Goal: Check status: Check status

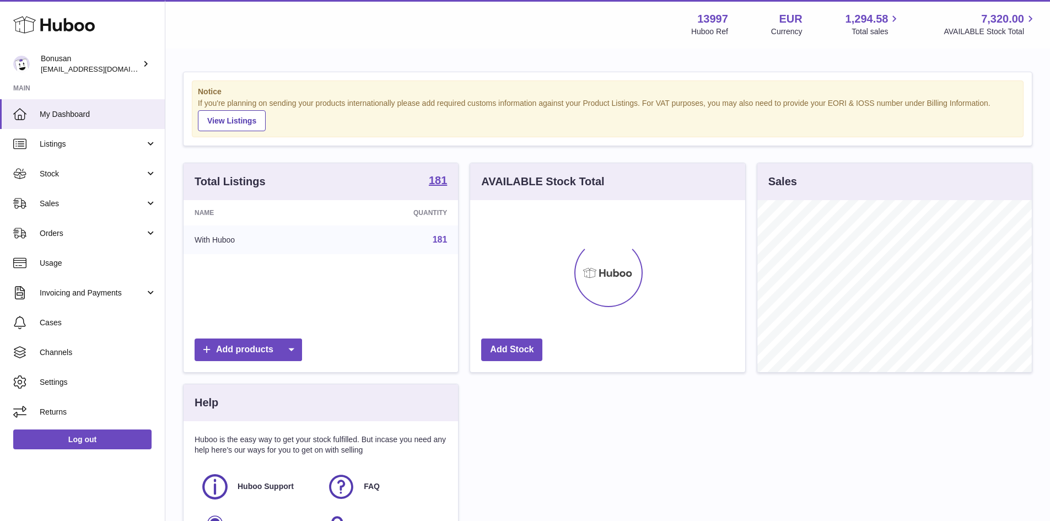
scroll to position [172, 275]
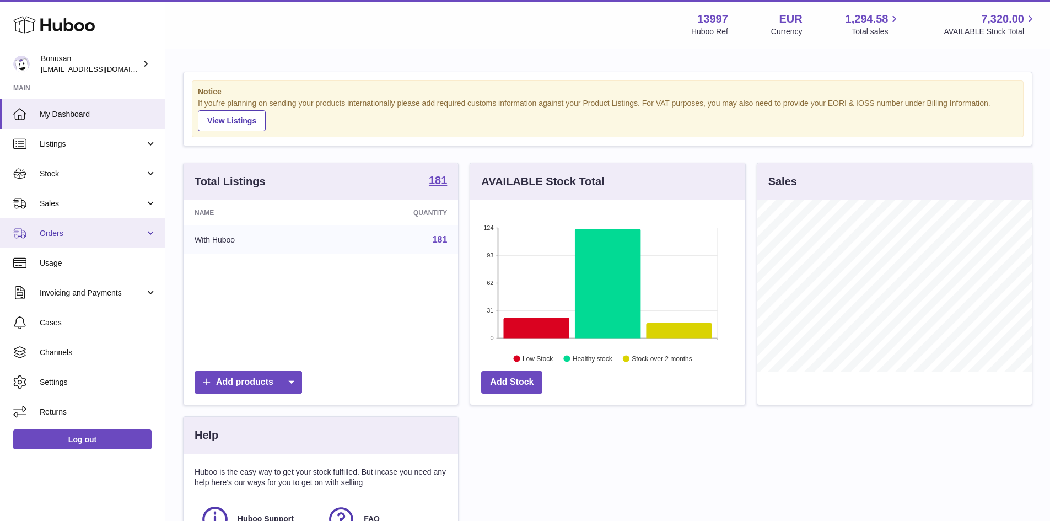
click at [56, 239] on link "Orders" at bounding box center [82, 233] width 165 height 30
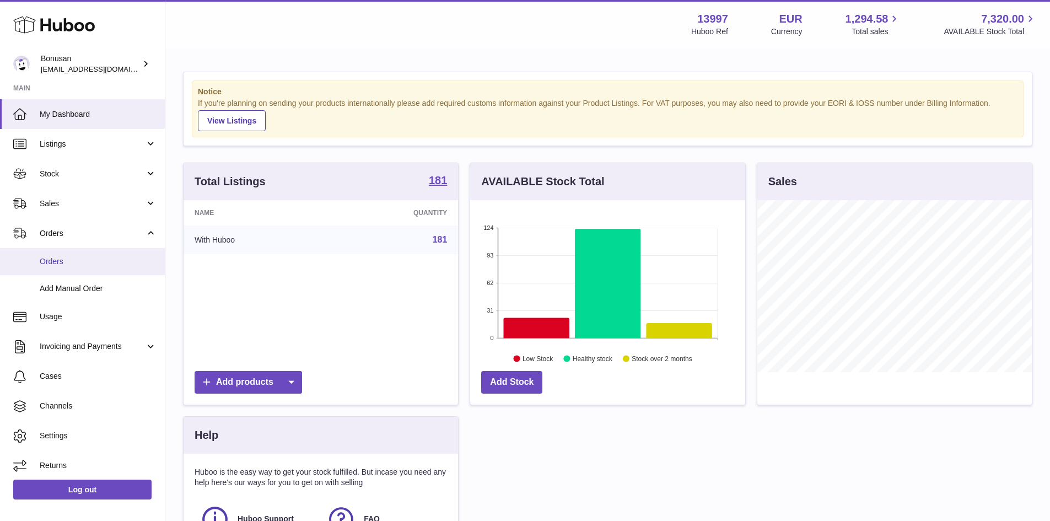
click at [59, 265] on span "Orders" at bounding box center [98, 261] width 117 height 10
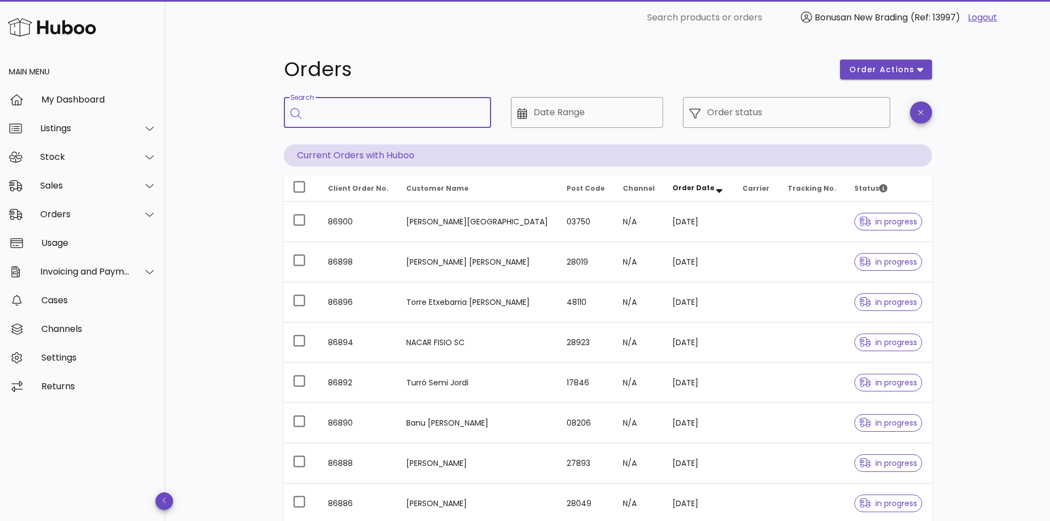
click at [374, 113] on input "Search" at bounding box center [395, 113] width 174 height 18
paste input "**********"
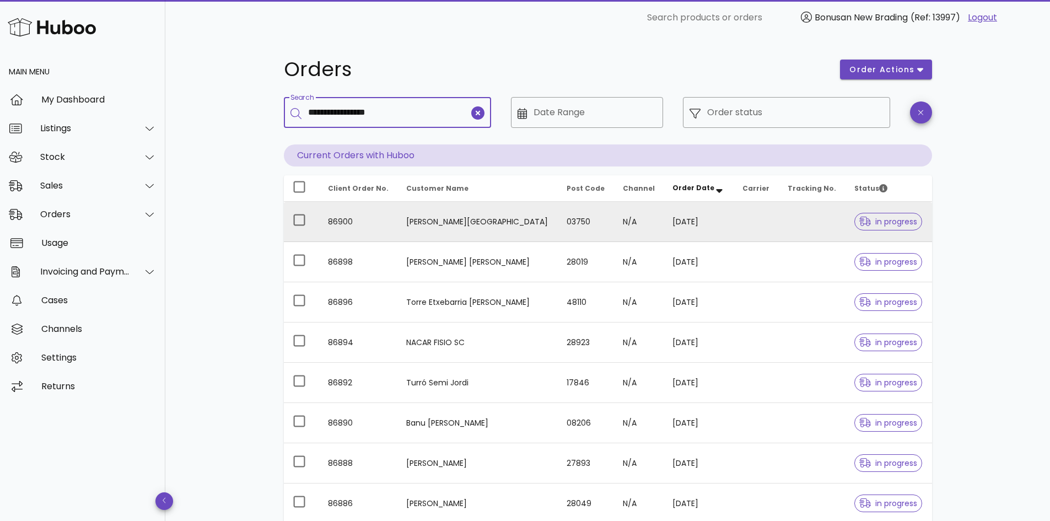
type input "**********"
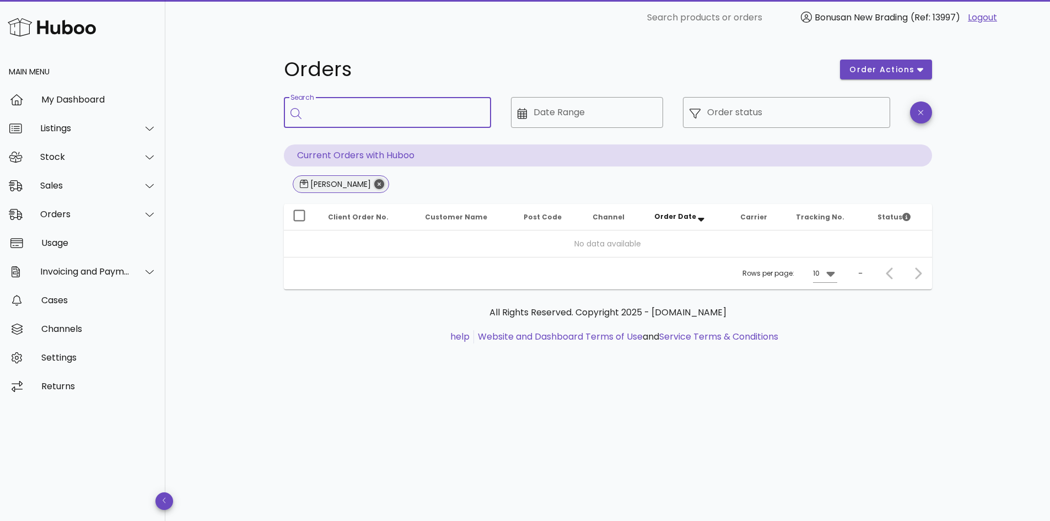
click at [384, 185] on icon "Close" at bounding box center [379, 184] width 10 height 10
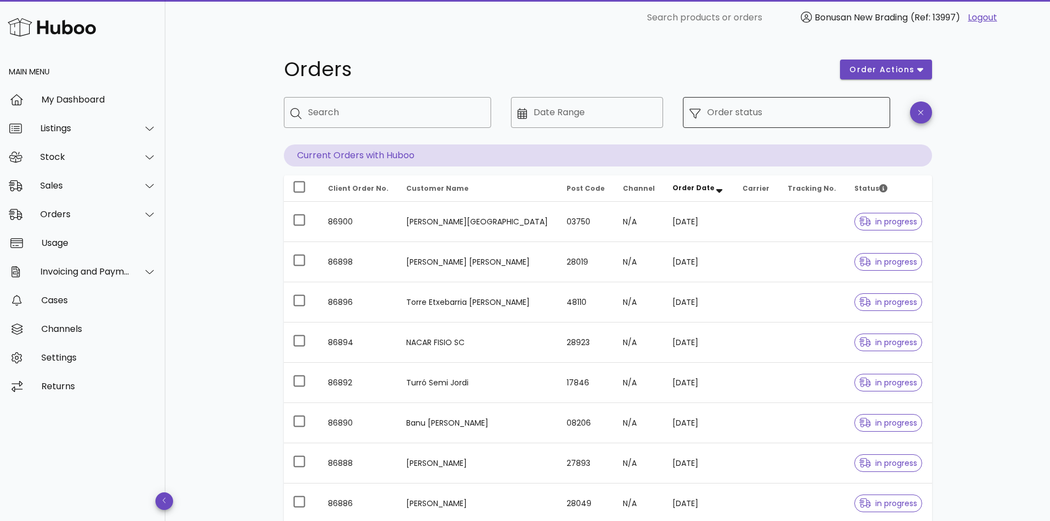
click at [759, 112] on input "Order status" at bounding box center [795, 113] width 176 height 18
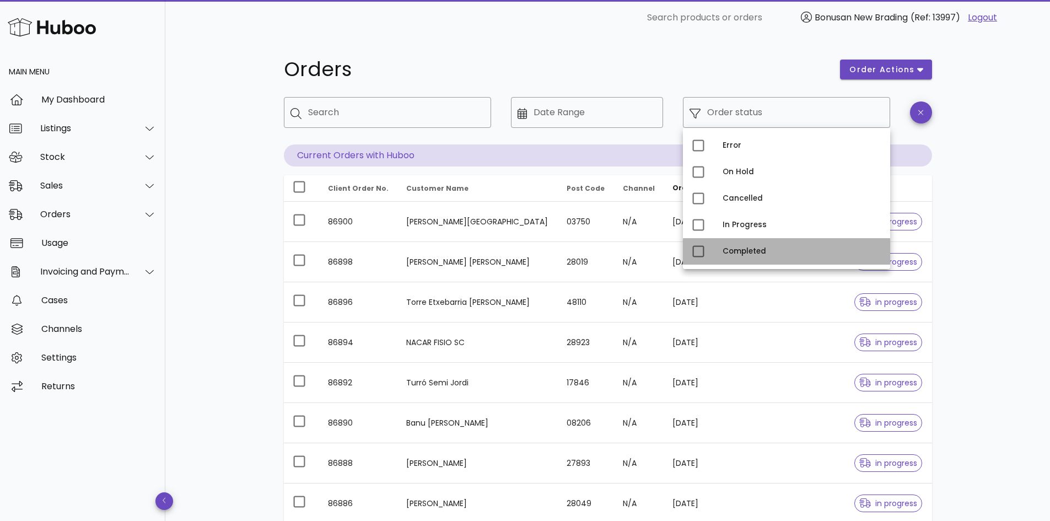
click at [744, 256] on div "Completed" at bounding box center [801, 251] width 159 height 18
type input "**********"
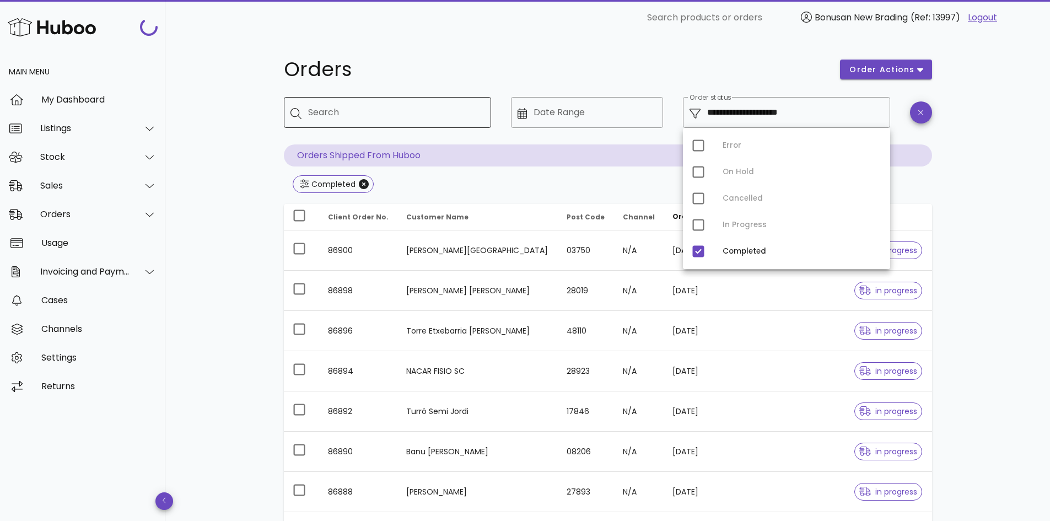
click at [390, 111] on input "Search" at bounding box center [395, 113] width 174 height 18
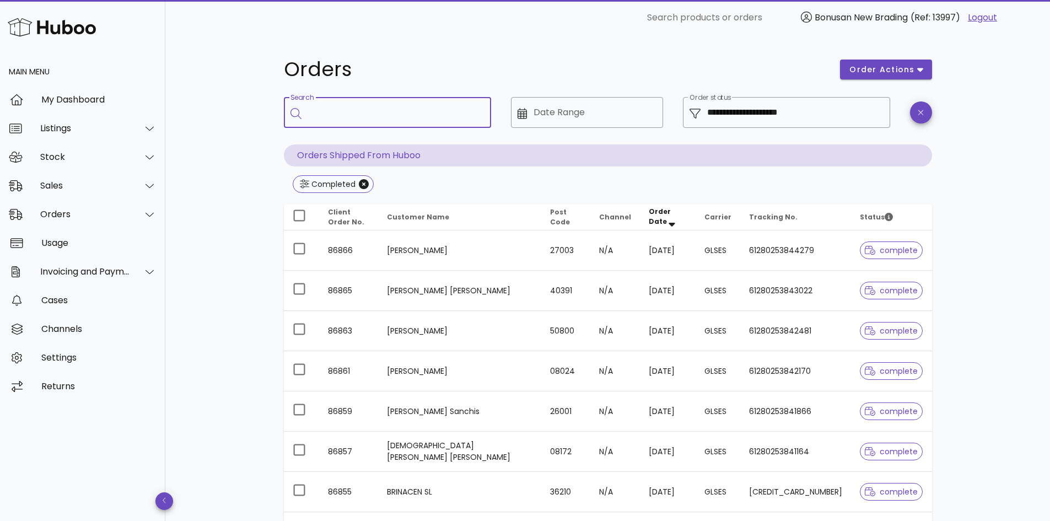
paste input "**********"
type input "**********"
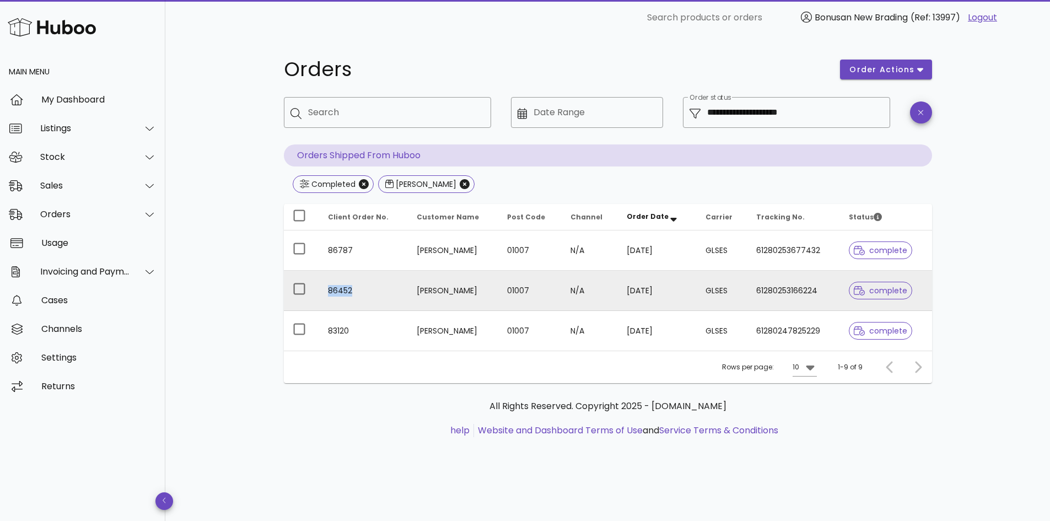
drag, startPoint x: 370, startPoint y: 292, endPoint x: 323, endPoint y: 295, distance: 47.0
click at [323, 295] on td "86452" at bounding box center [363, 291] width 89 height 40
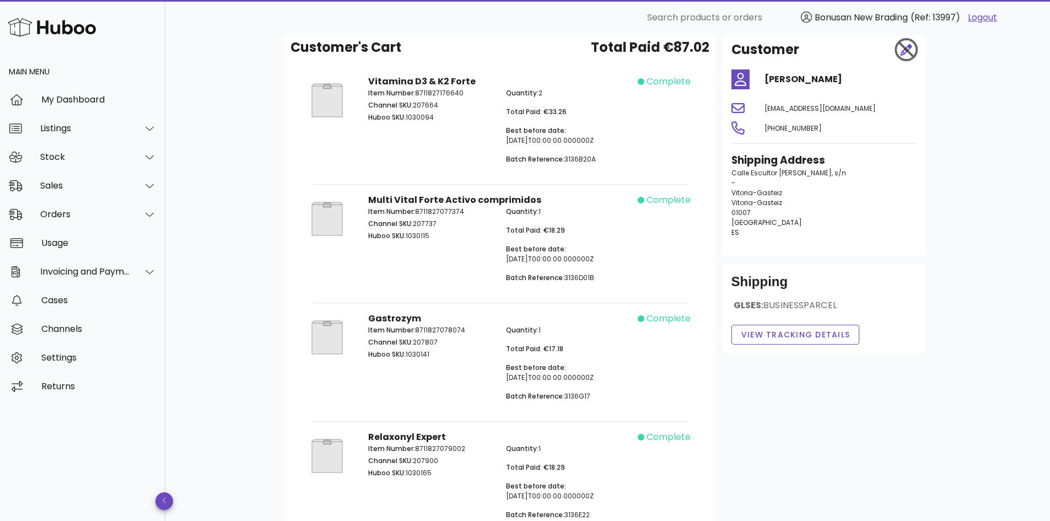
scroll to position [110, 0]
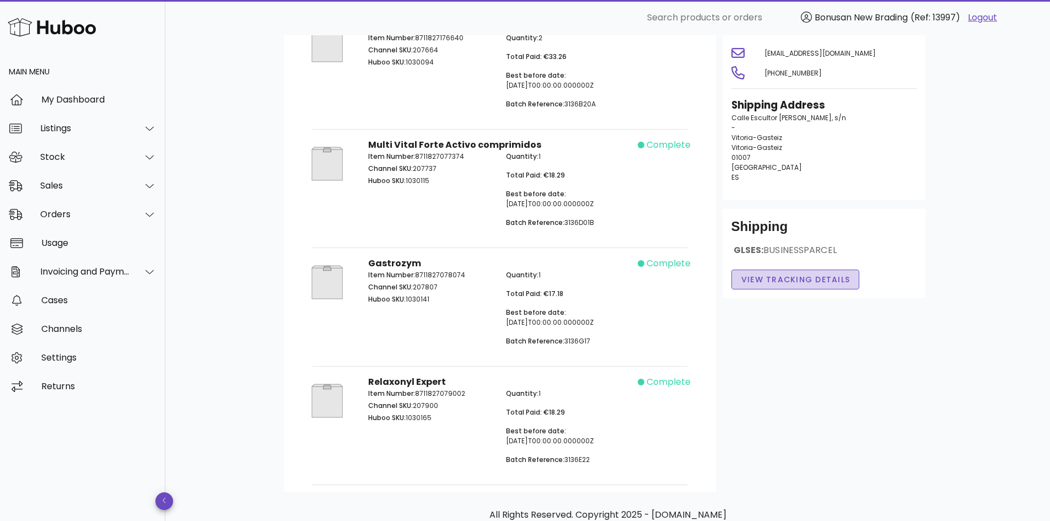
click at [807, 276] on span "View Tracking details" at bounding box center [796, 280] width 110 height 12
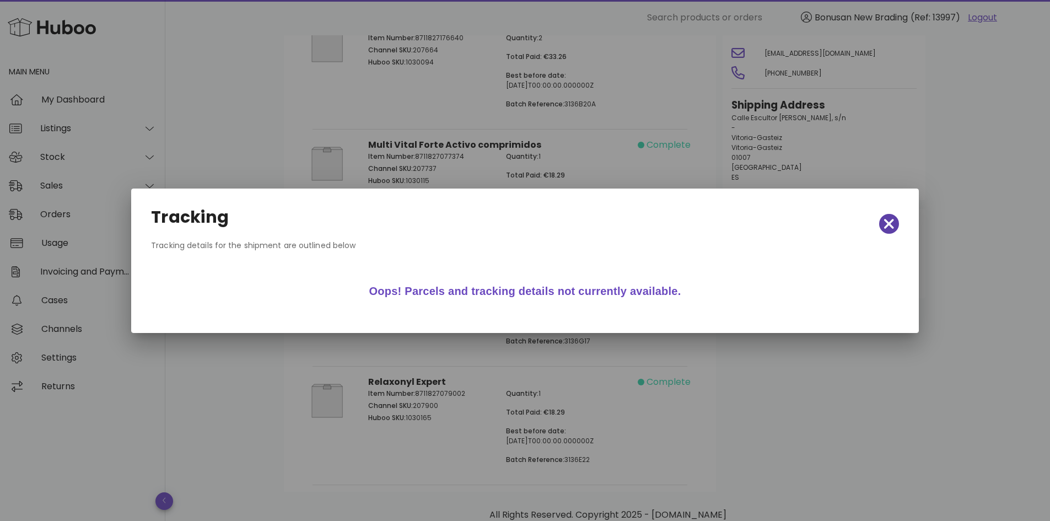
click at [882, 223] on span "button" at bounding box center [889, 223] width 20 height 15
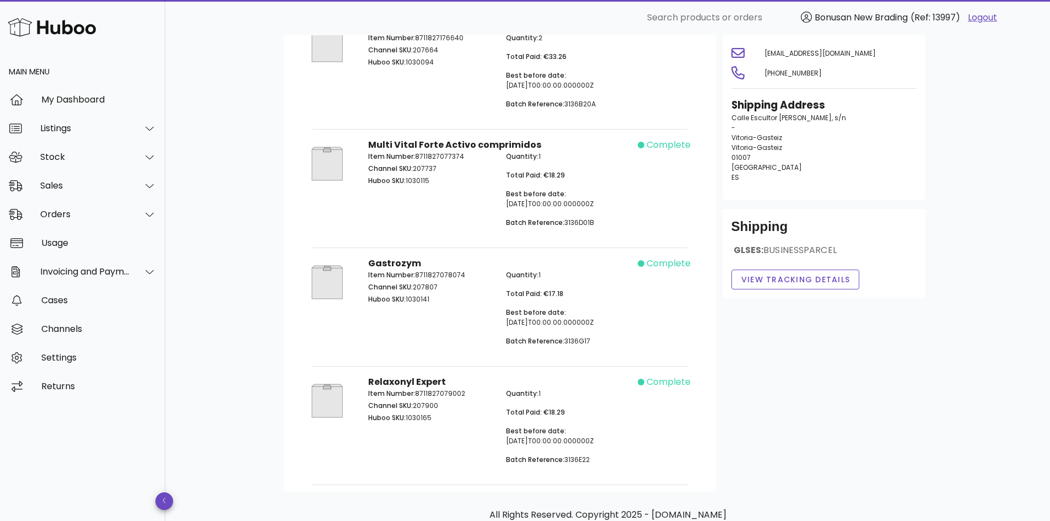
scroll to position [0, 0]
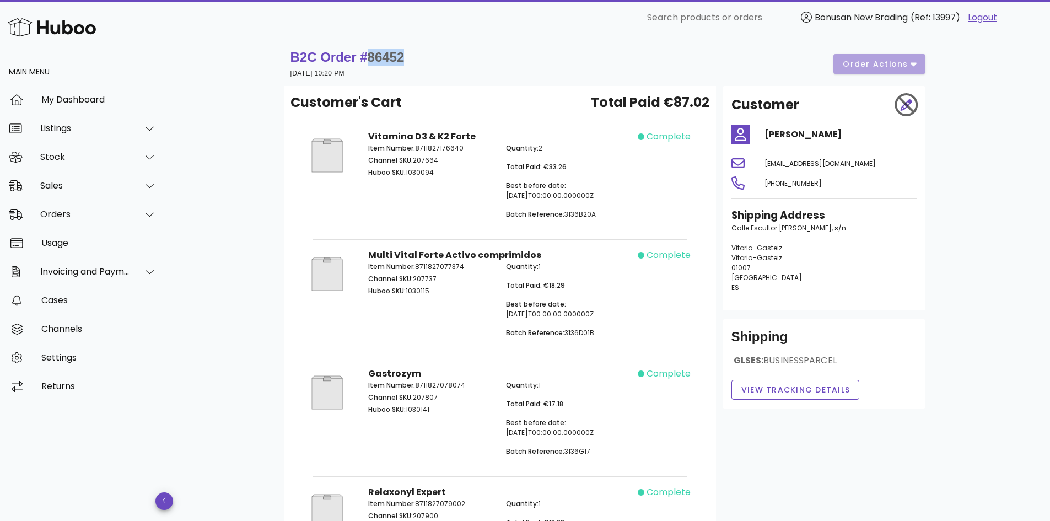
drag, startPoint x: 418, startPoint y: 58, endPoint x: 368, endPoint y: 53, distance: 50.4
click at [368, 53] on div "B2C Order # 86452 05 October 2025 at 10:20 PM order actions" at bounding box center [607, 63] width 635 height 31
copy strong "86452"
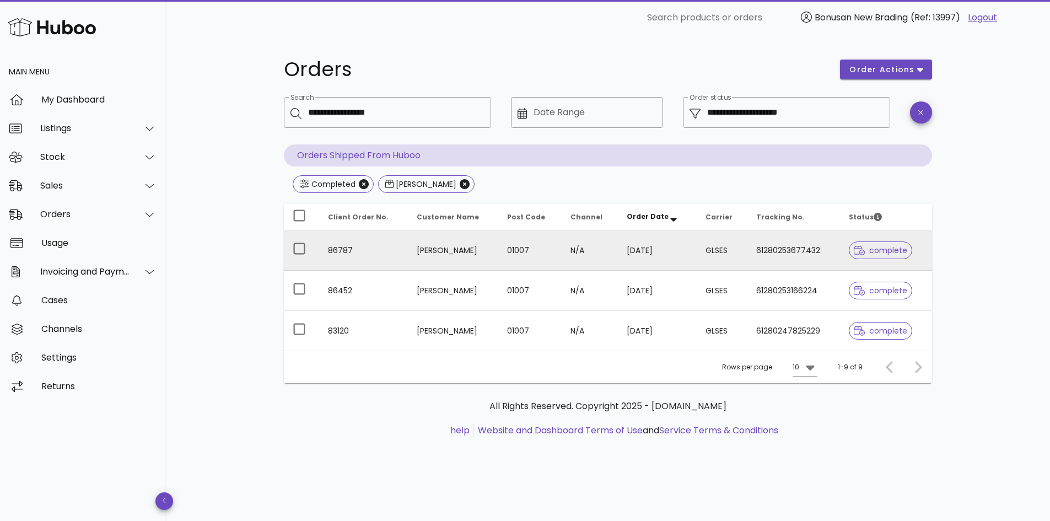
click at [357, 257] on td "86787" at bounding box center [363, 250] width 89 height 40
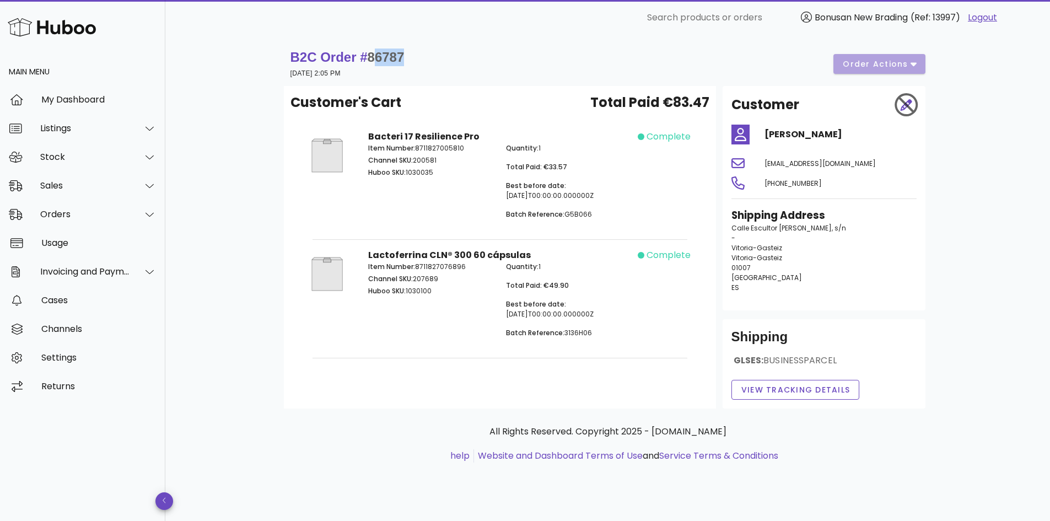
drag, startPoint x: 459, startPoint y: 45, endPoint x: 375, endPoint y: 48, distance: 83.3
click at [375, 48] on div "B2C Order # 86787 08 October 2025 at 2:05 PM order actions" at bounding box center [608, 64] width 648 height 44
drag, startPoint x: 375, startPoint y: 49, endPoint x: 369, endPoint y: 50, distance: 6.2
click at [374, 49] on h1 "B2C Order # 86787" at bounding box center [347, 57] width 114 height 18
drag, startPoint x: 369, startPoint y: 50, endPoint x: 407, endPoint y: 56, distance: 38.5
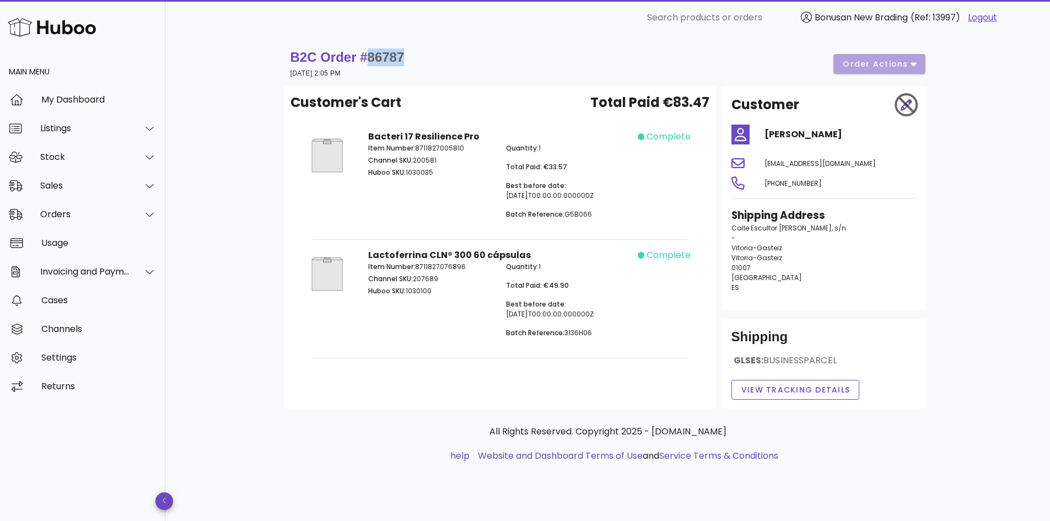
click at [405, 56] on strong "B2C Order # 86787" at bounding box center [347, 57] width 114 height 15
copy strong "86787"
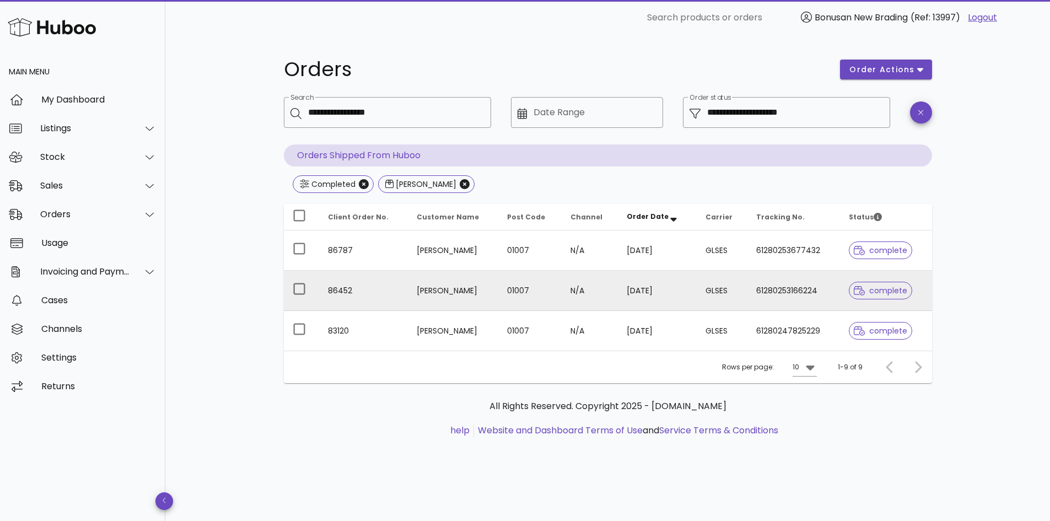
click at [484, 294] on td "Maria Martin Diaz" at bounding box center [453, 291] width 91 height 40
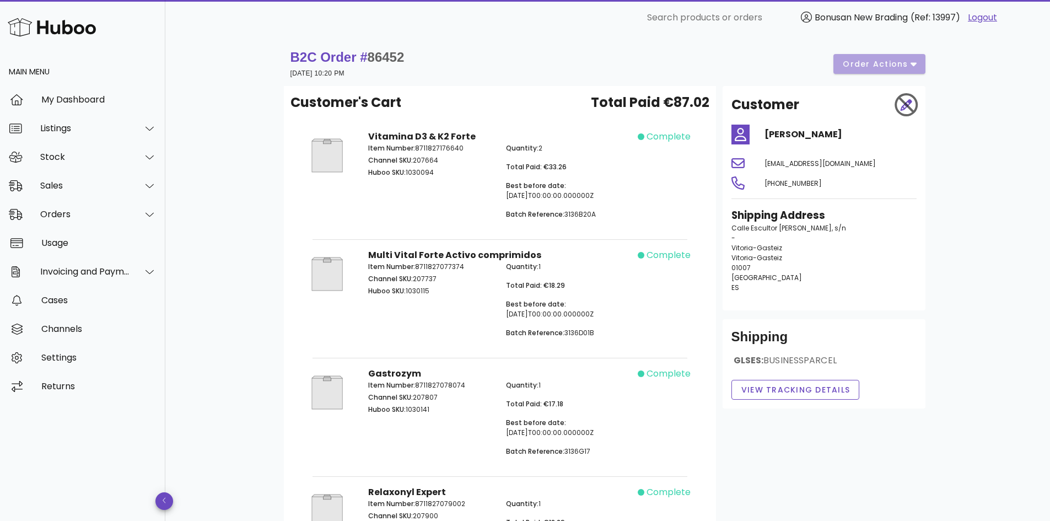
click at [912, 57] on div "B2C Order # 86452 05 October 2025 at 10:20 PM order actions" at bounding box center [607, 63] width 635 height 31
drag, startPoint x: 423, startPoint y: 51, endPoint x: 289, endPoint y: 61, distance: 134.3
click at [289, 61] on div "B2C Order # 86452 05 October 2025 at 10:20 PM order actions" at bounding box center [608, 64] width 648 height 44
copy strong "B2C Order # 86452"
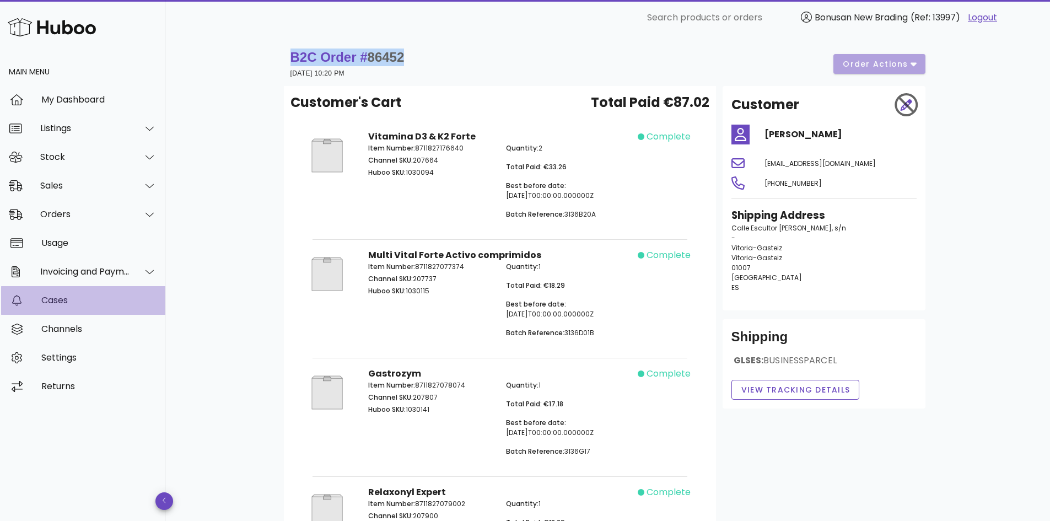
drag, startPoint x: 51, startPoint y: 280, endPoint x: 51, endPoint y: 306, distance: 26.5
click at [51, 306] on div "Cases" at bounding box center [98, 300] width 115 height 24
